Goal: Task Accomplishment & Management: Use online tool/utility

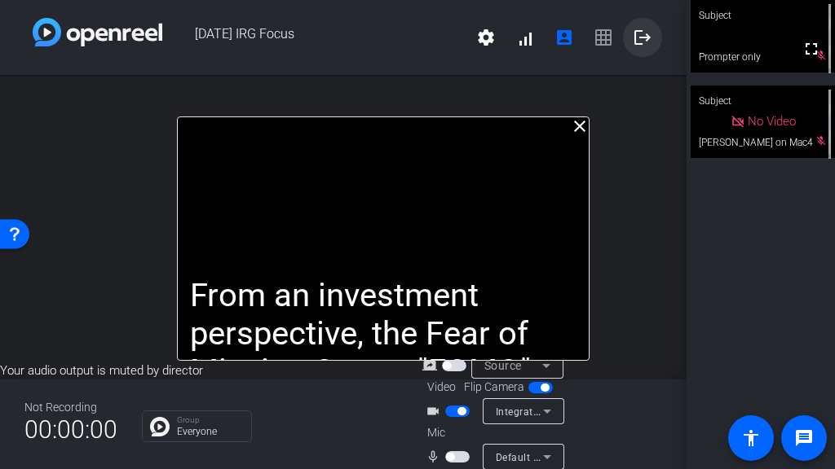
click at [632, 44] on mat-icon "logout" at bounding box center [642, 38] width 20 height 20
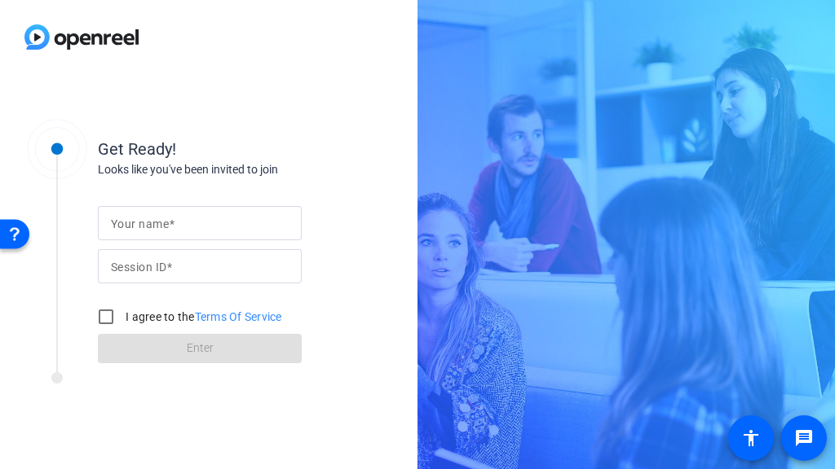
click at [306, 258] on div "Your name Session ID I agree to the Terms Of Service Enter" at bounding box center [261, 270] width 326 height 185
click at [332, 259] on div "Your name Session ID I agree to the Terms Of Service Enter" at bounding box center [261, 270] width 326 height 185
click at [332, 260] on div "Your name Session ID I agree to the Terms Of Service Enter" at bounding box center [261, 270] width 326 height 185
click at [319, 29] on div at bounding box center [208, 37] width 417 height 74
click at [318, 29] on div at bounding box center [208, 37] width 417 height 74
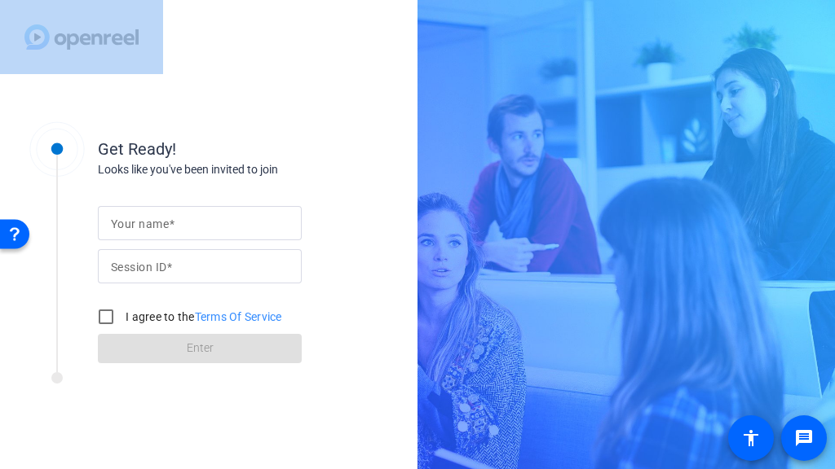
click at [318, 29] on div at bounding box center [208, 37] width 417 height 74
click at [310, 37] on div at bounding box center [208, 37] width 417 height 74
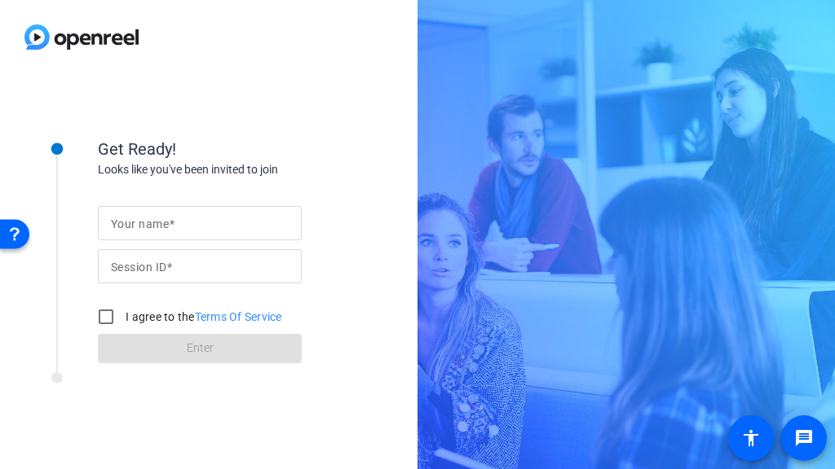
drag, startPoint x: 357, startPoint y: 74, endPoint x: 384, endPoint y: 79, distance: 27.3
click at [372, 78] on div "Get Ready! Looks like you've been invited to join Your name Session ID I agree …" at bounding box center [208, 234] width 417 height 469
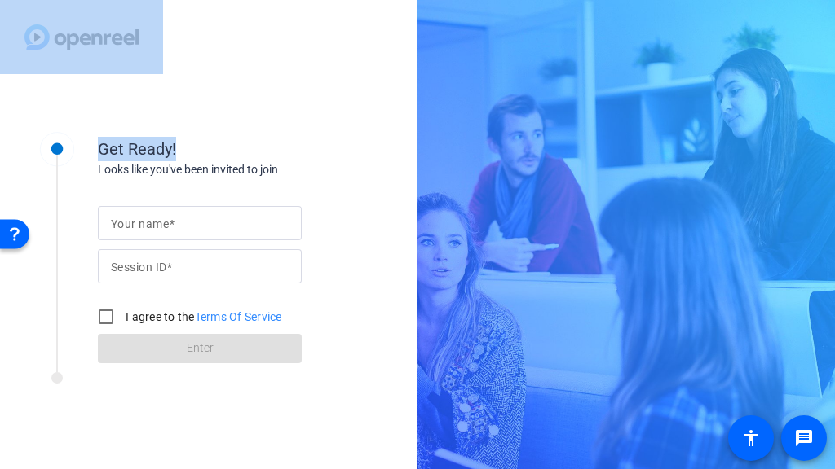
click at [390, 79] on div "Get Ready! Looks like you've been invited to join Your name Session ID I agree …" at bounding box center [208, 271] width 417 height 395
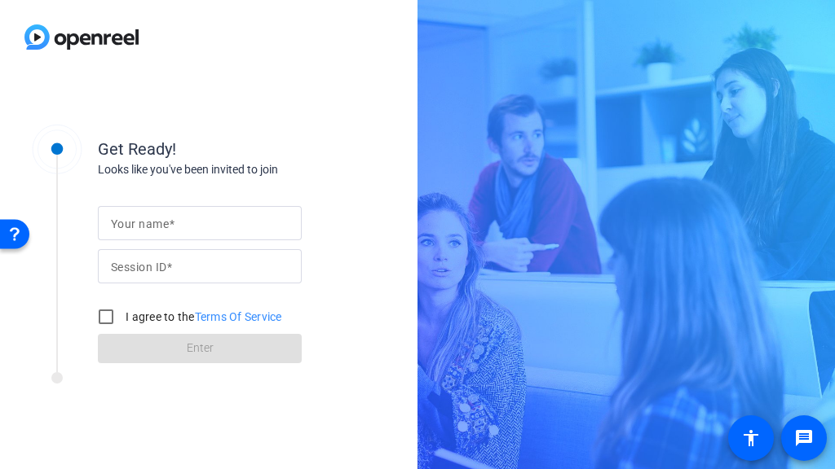
click at [390, 79] on div "Get Ready! Looks like you've been invited to join Your name Session ID I agree …" at bounding box center [208, 271] width 417 height 395
